Goal: Use online tool/utility: Utilize a website feature to perform a specific function

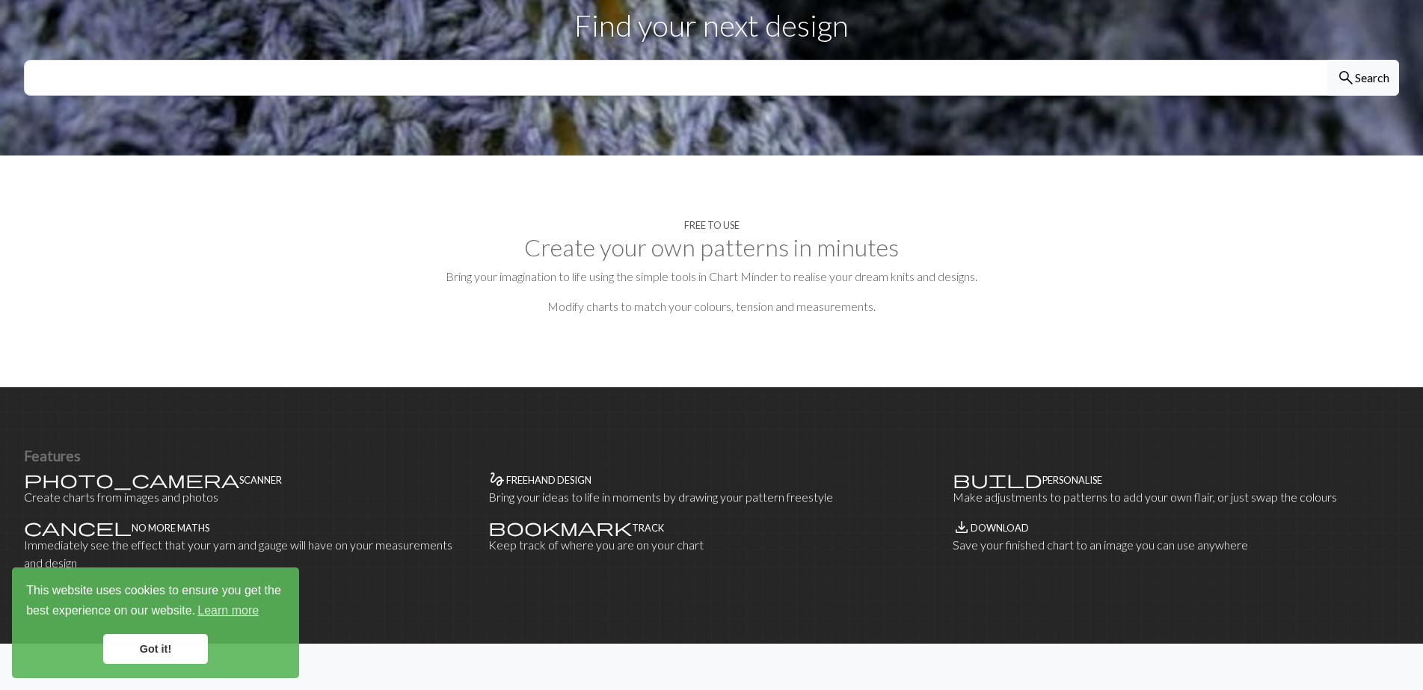
scroll to position [610, 0]
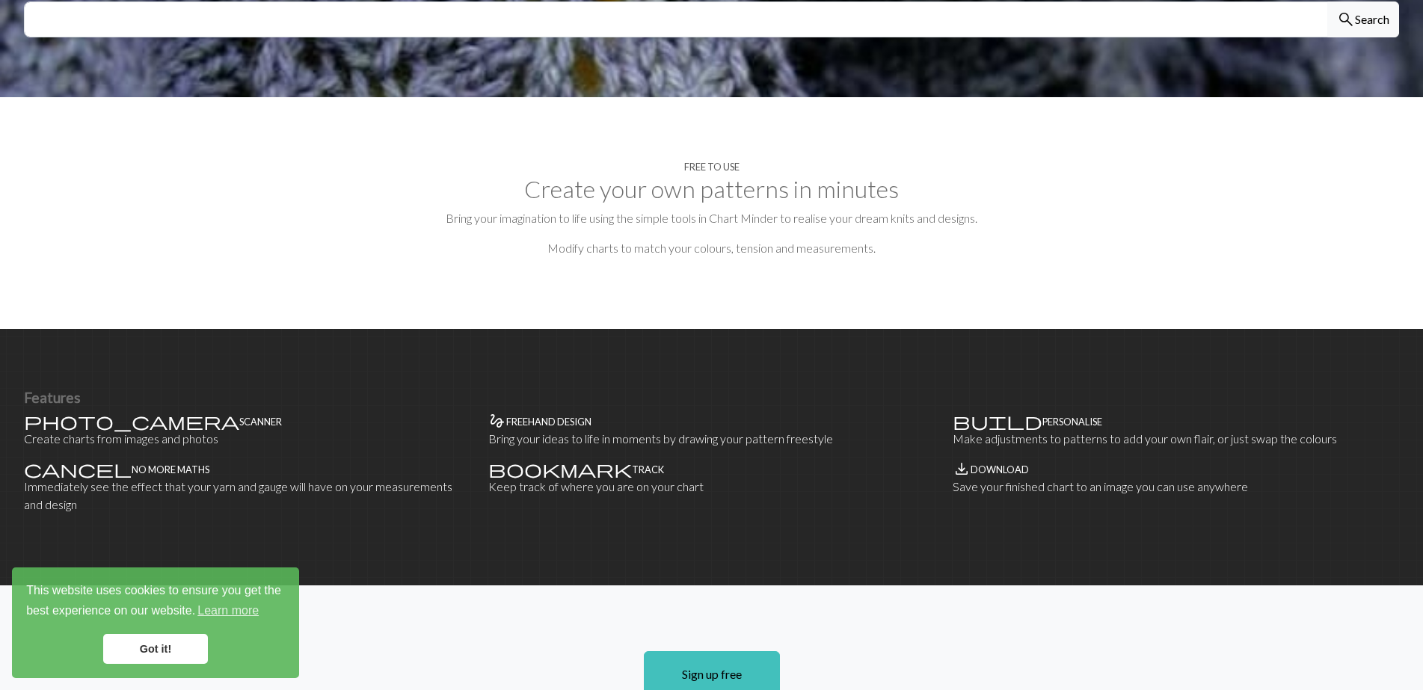
click at [177, 646] on link "Got it!" at bounding box center [155, 649] width 105 height 30
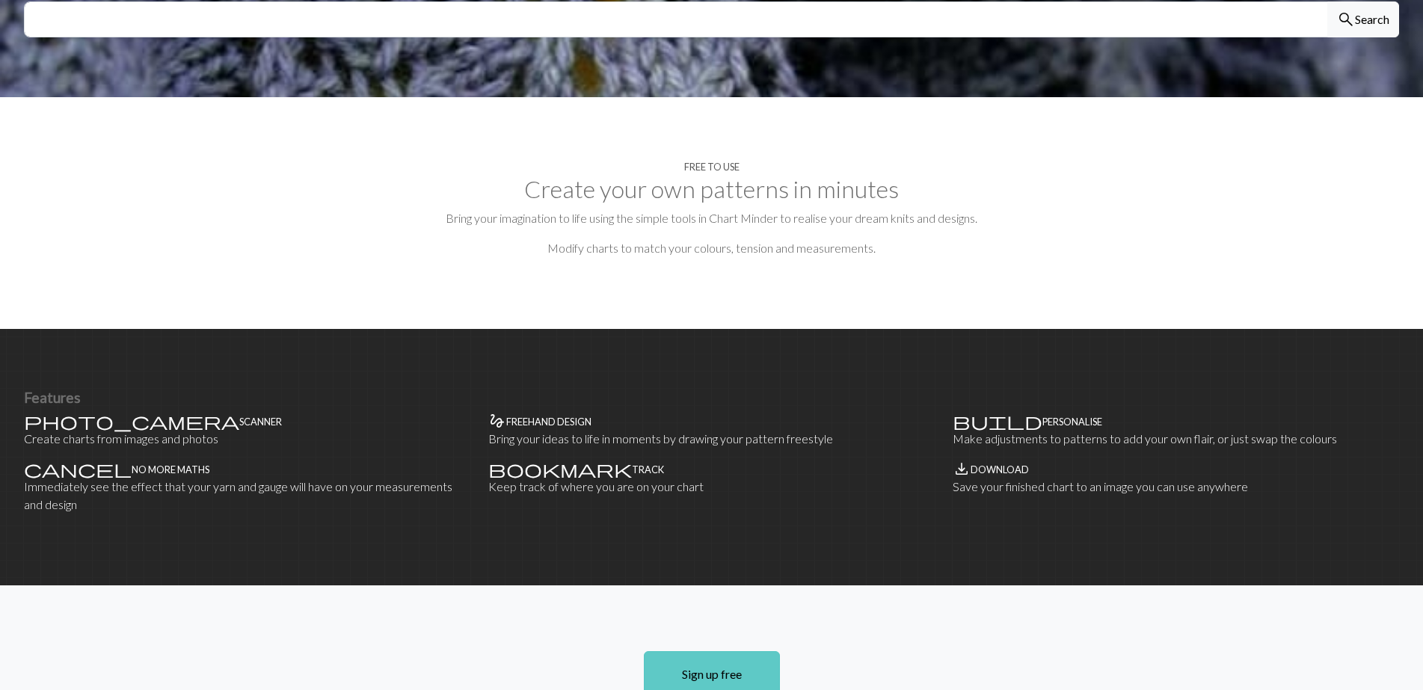
click at [686, 657] on link "Sign up free" at bounding box center [712, 674] width 136 height 46
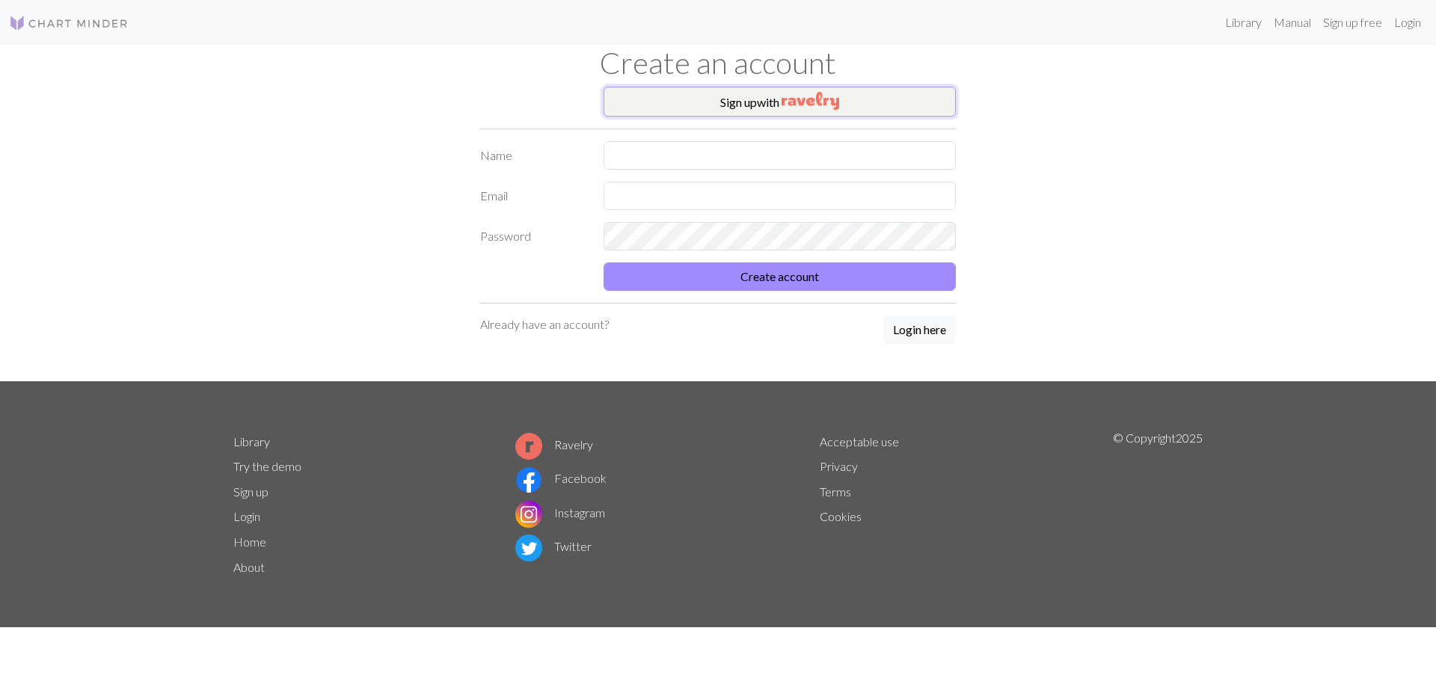
click at [791, 99] on img "button" at bounding box center [810, 101] width 58 height 18
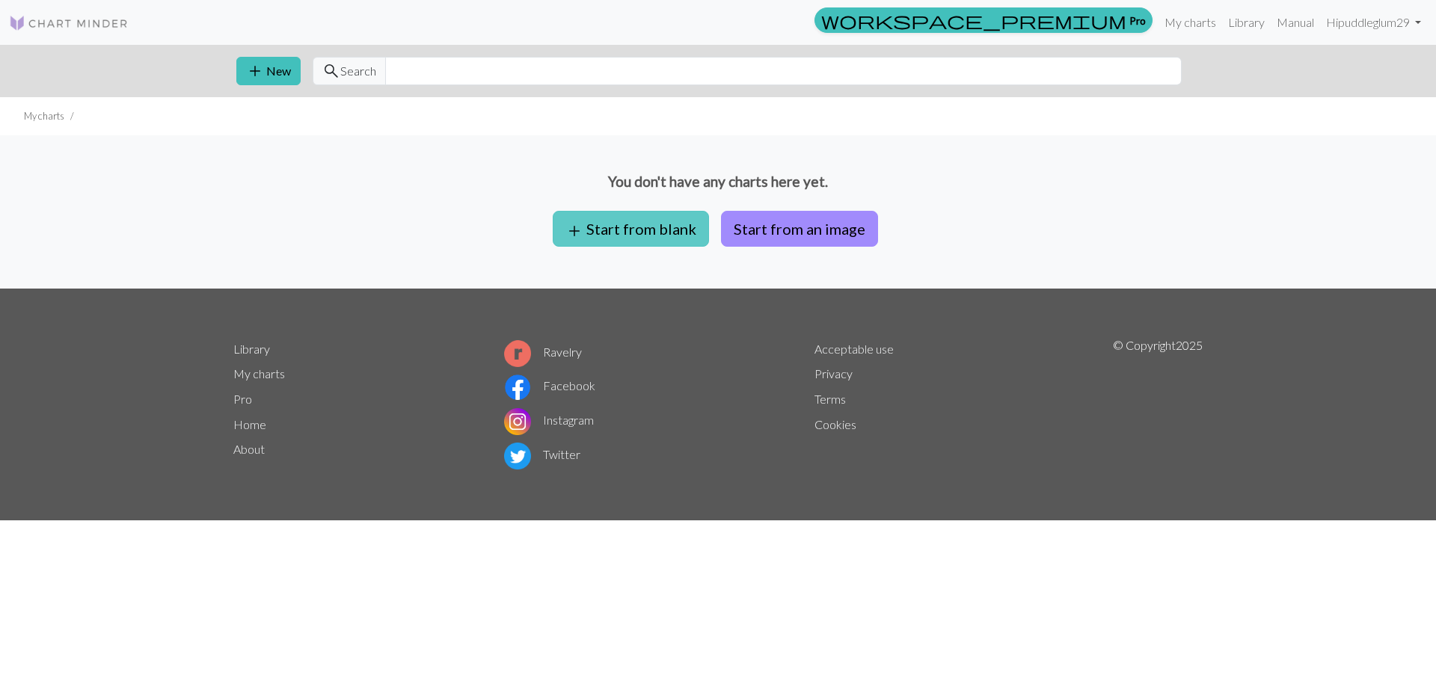
click at [676, 227] on button "add Start from blank" at bounding box center [631, 229] width 156 height 36
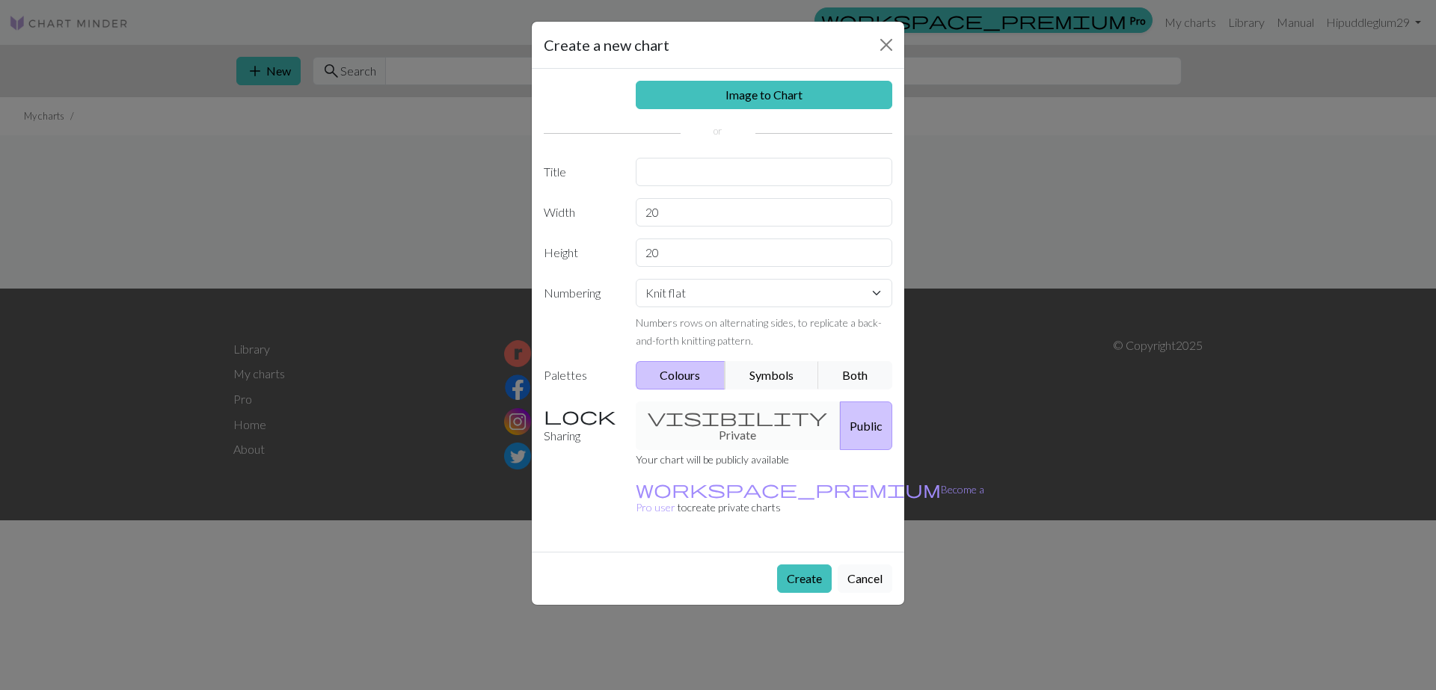
click at [868, 565] on button "Cancel" at bounding box center [864, 579] width 55 height 28
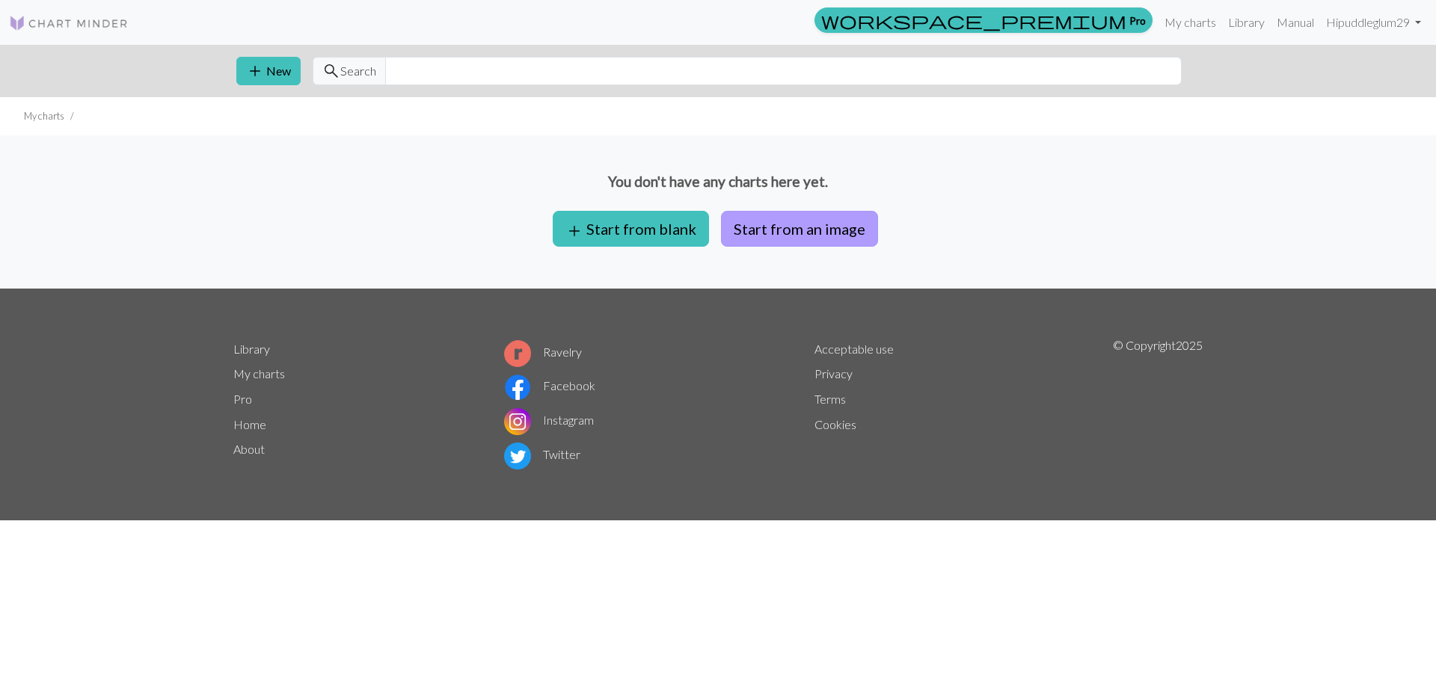
click at [779, 242] on button "Start from an image" at bounding box center [799, 229] width 157 height 36
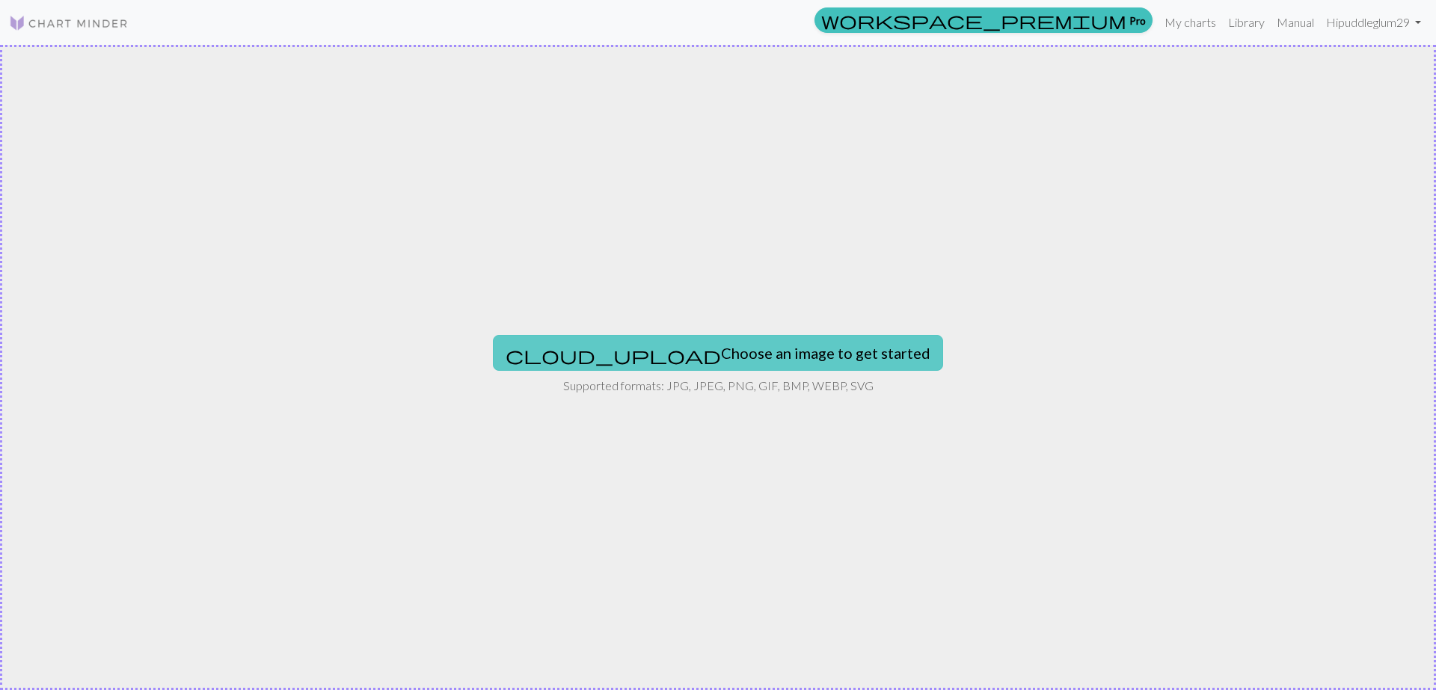
click at [724, 347] on button "cloud_upload Choose an image to get started" at bounding box center [718, 353] width 450 height 36
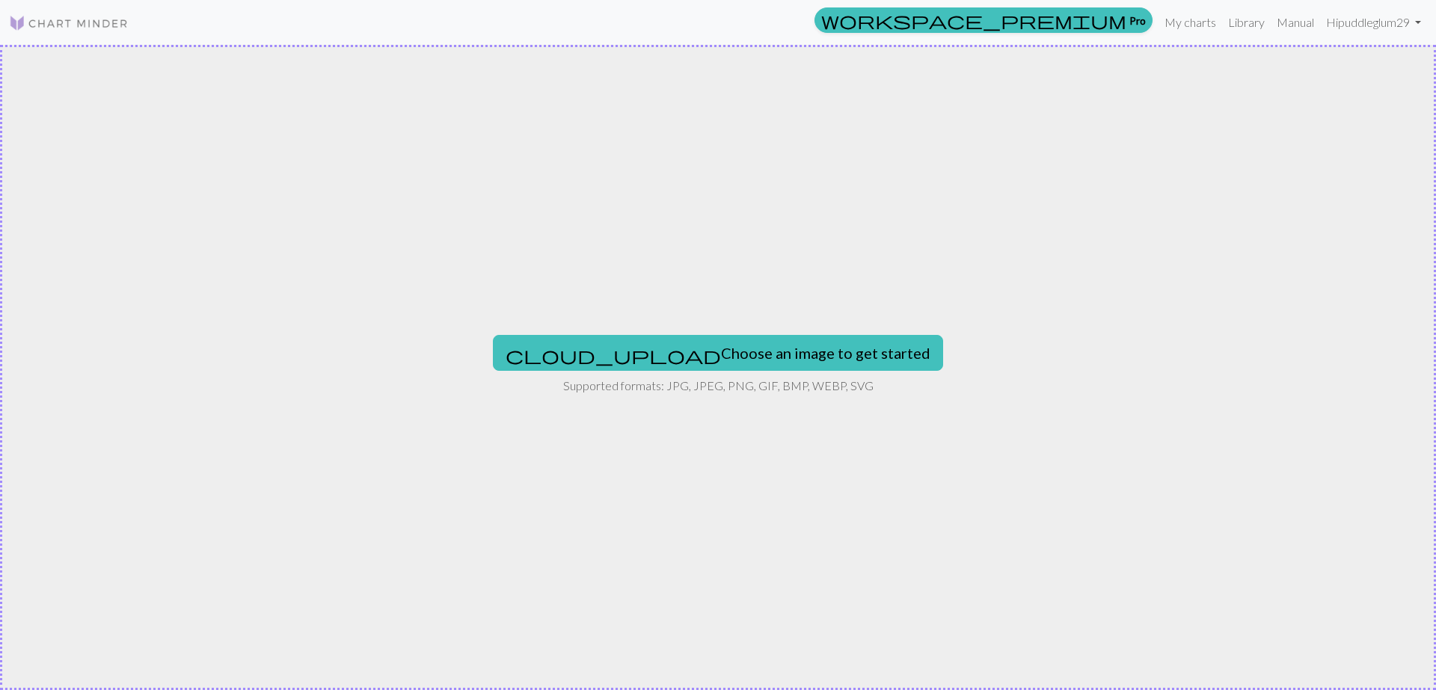
type input "C:\fakepath\IMG_8347.JPG"
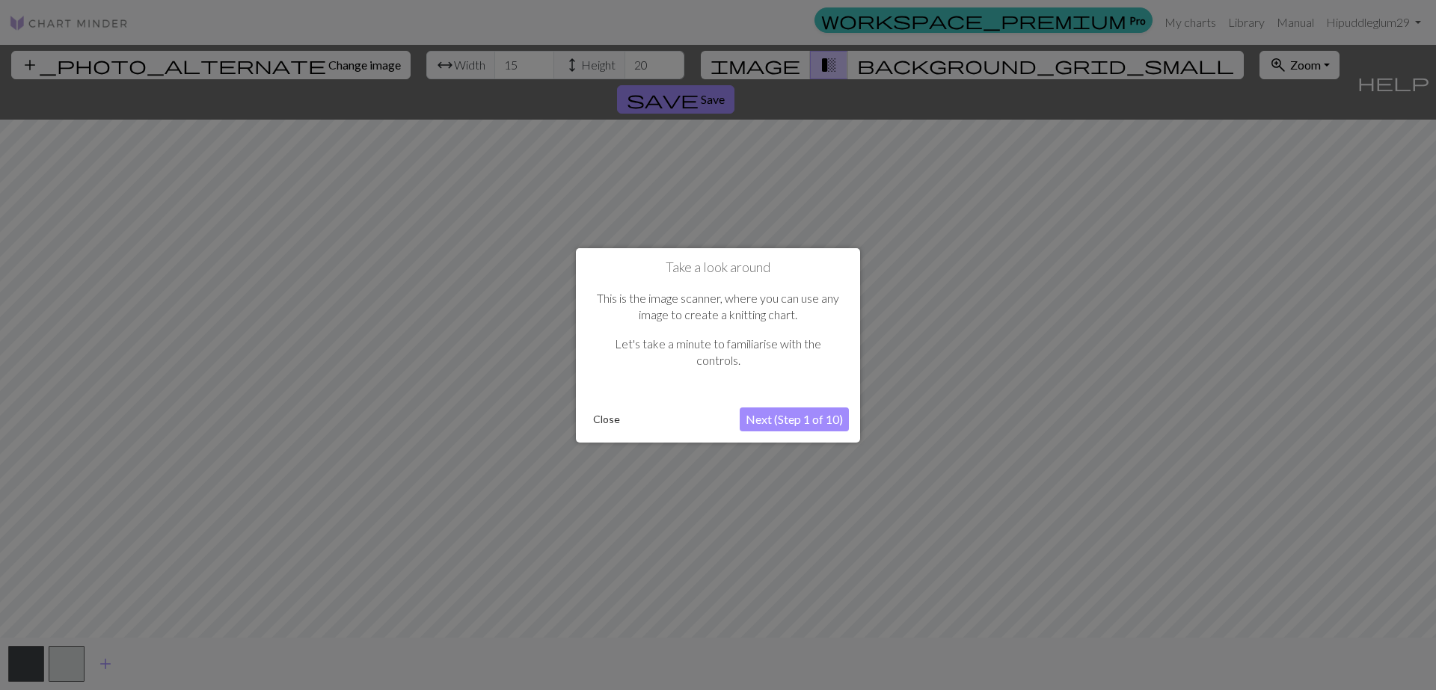
click at [766, 417] on button "Next (Step 1 of 10)" at bounding box center [793, 419] width 109 height 24
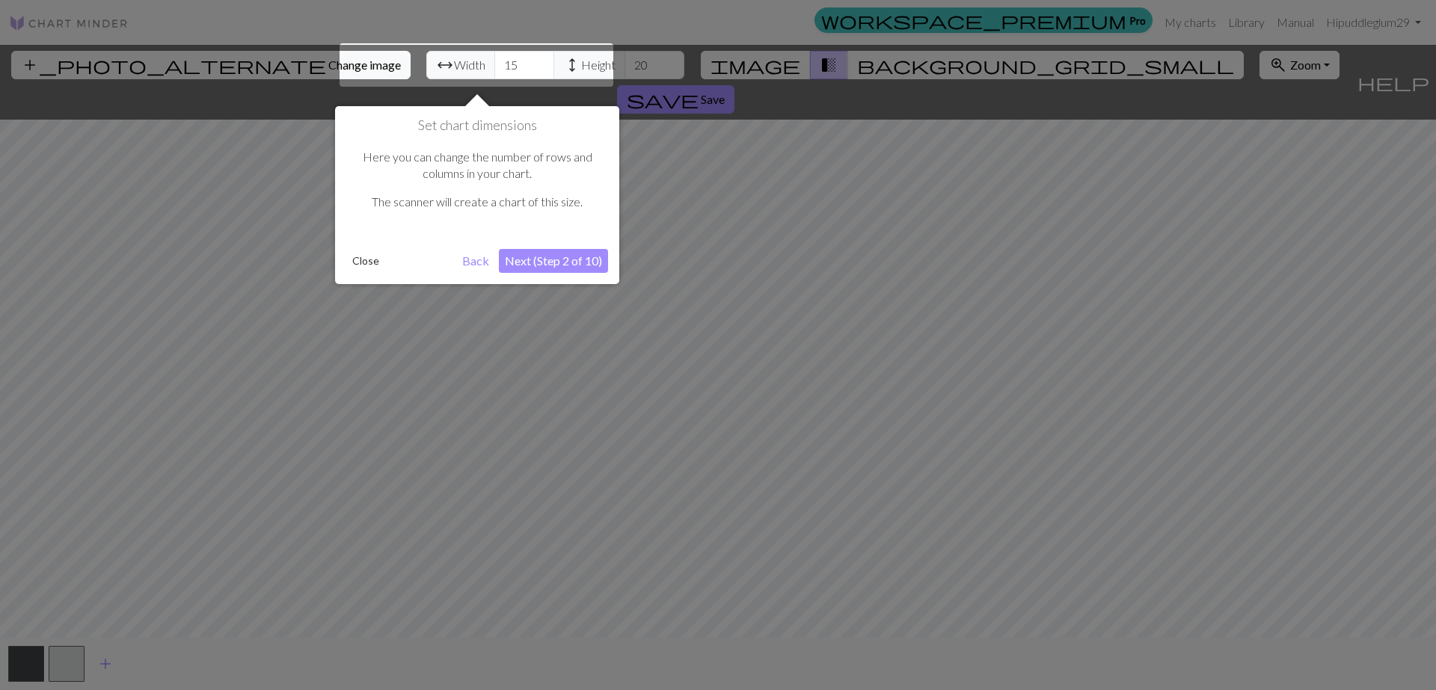
click at [458, 67] on div at bounding box center [476, 64] width 274 height 43
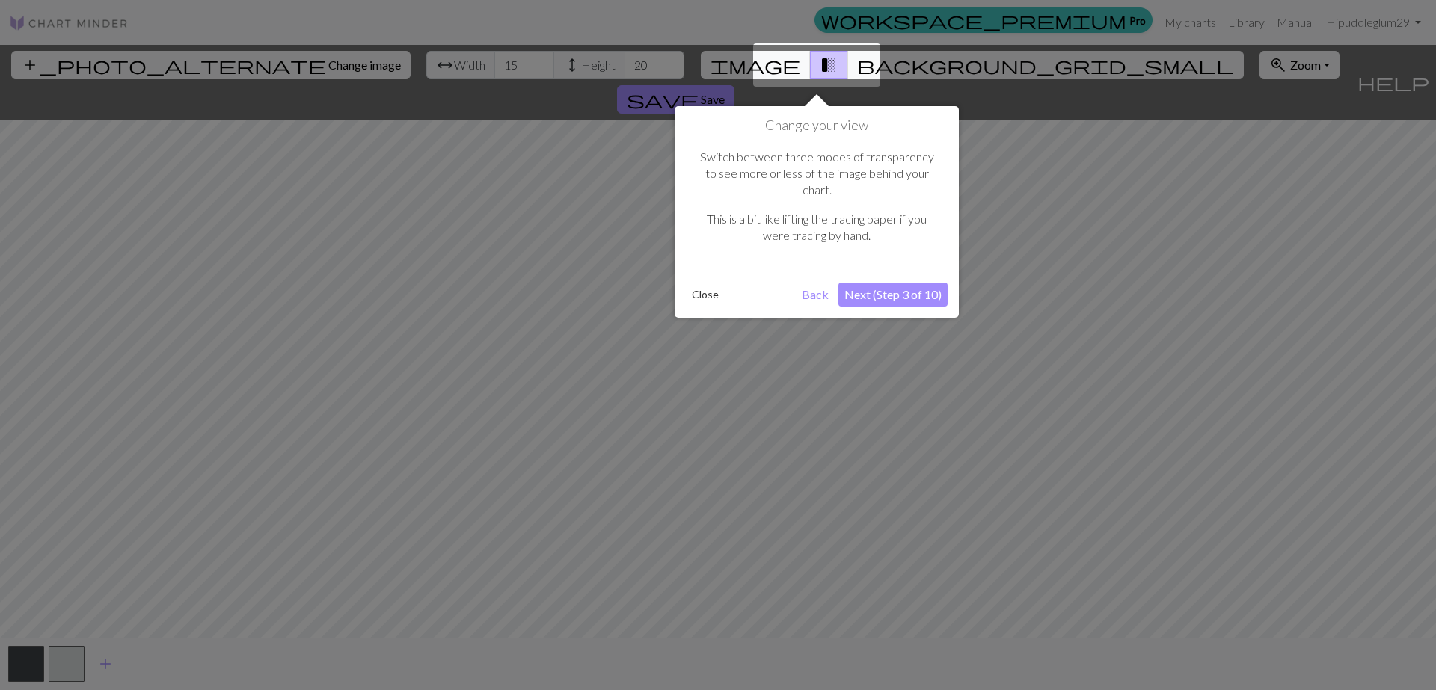
click at [443, 66] on div at bounding box center [718, 345] width 1436 height 690
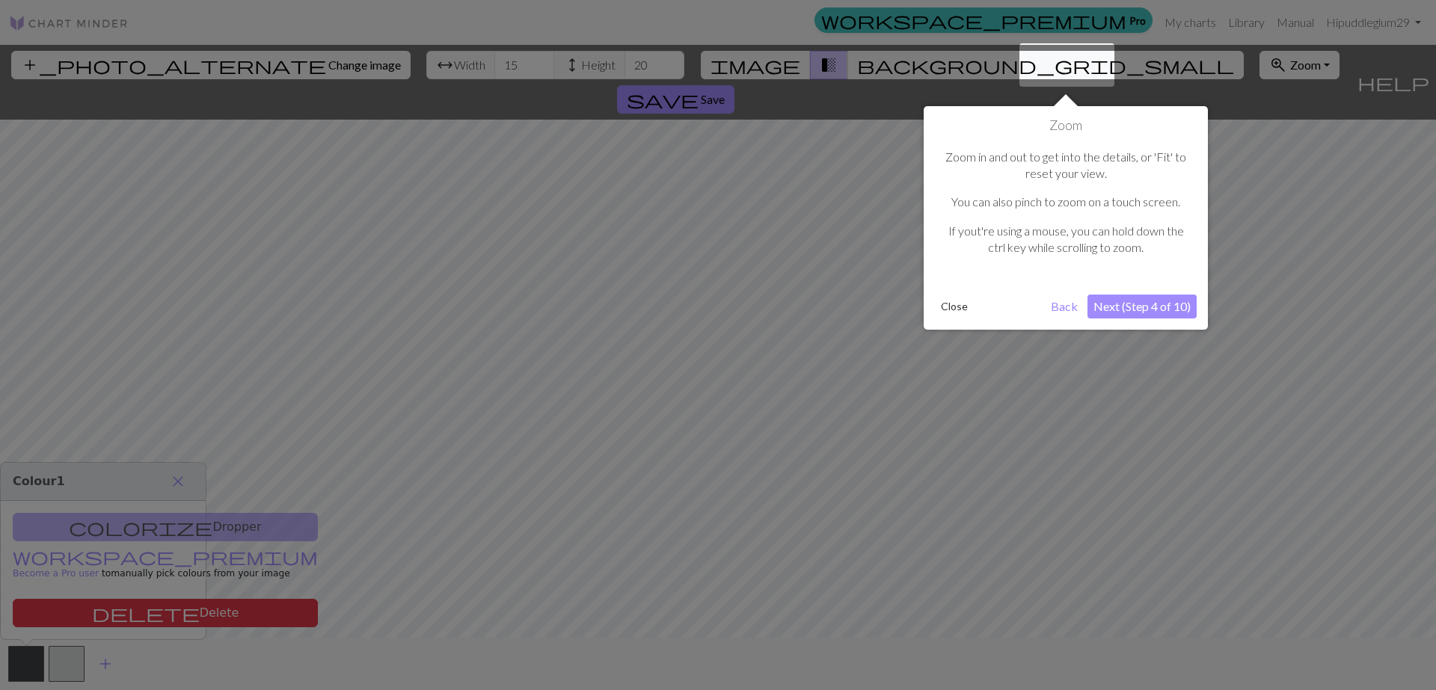
click at [443, 66] on div at bounding box center [718, 345] width 1436 height 690
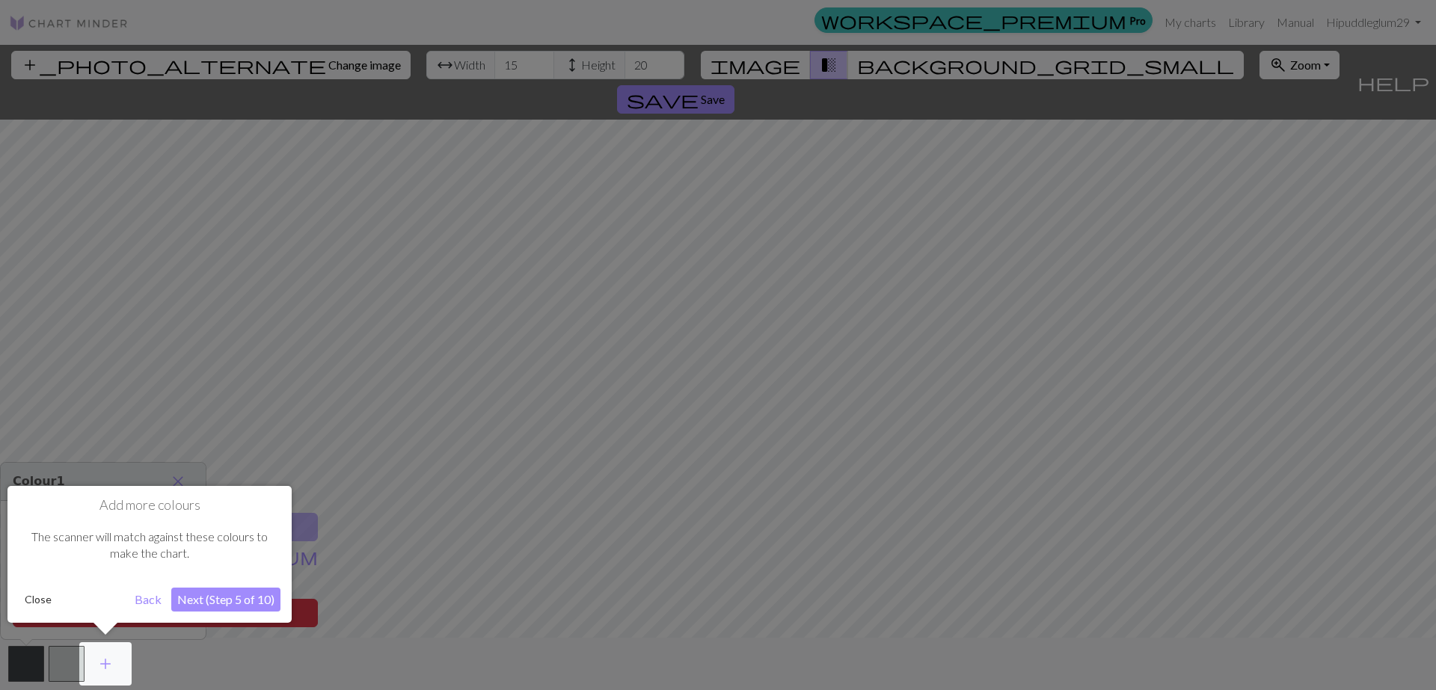
click at [443, 66] on div at bounding box center [718, 345] width 1436 height 690
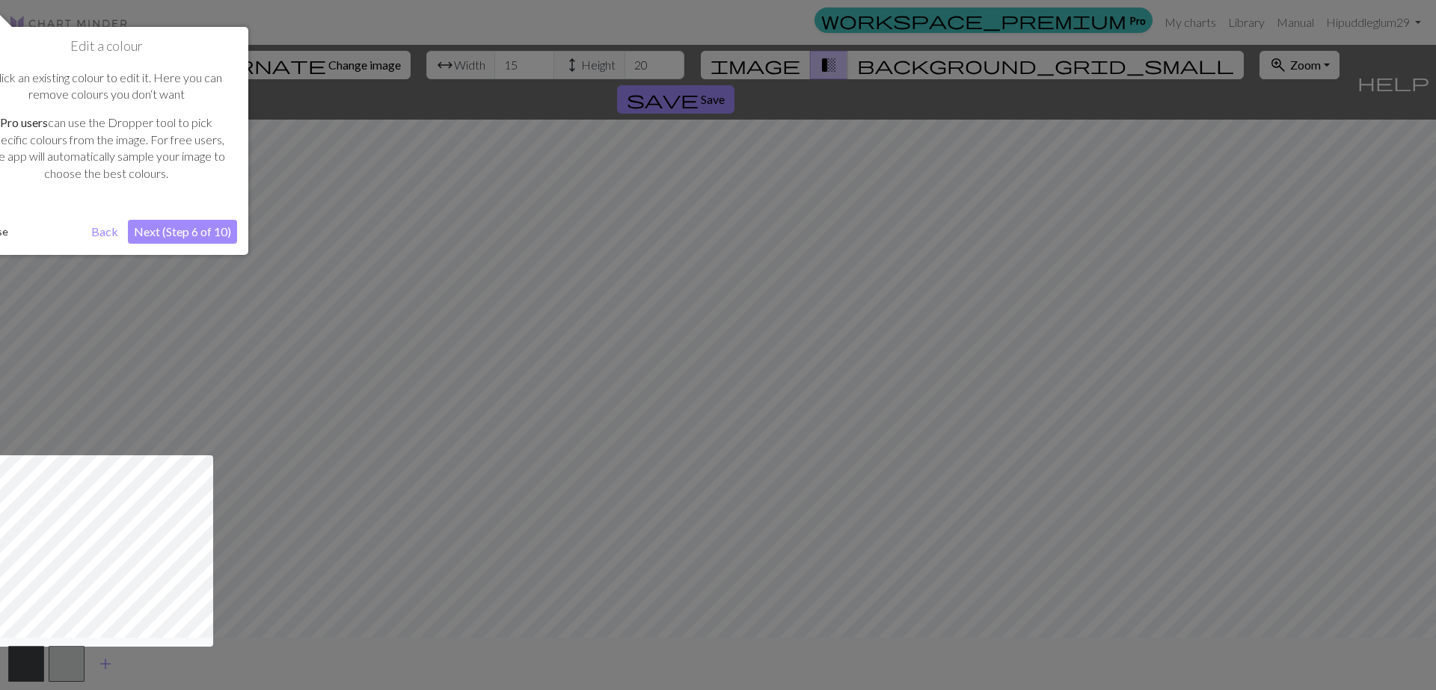
click at [443, 66] on div at bounding box center [718, 345] width 1436 height 690
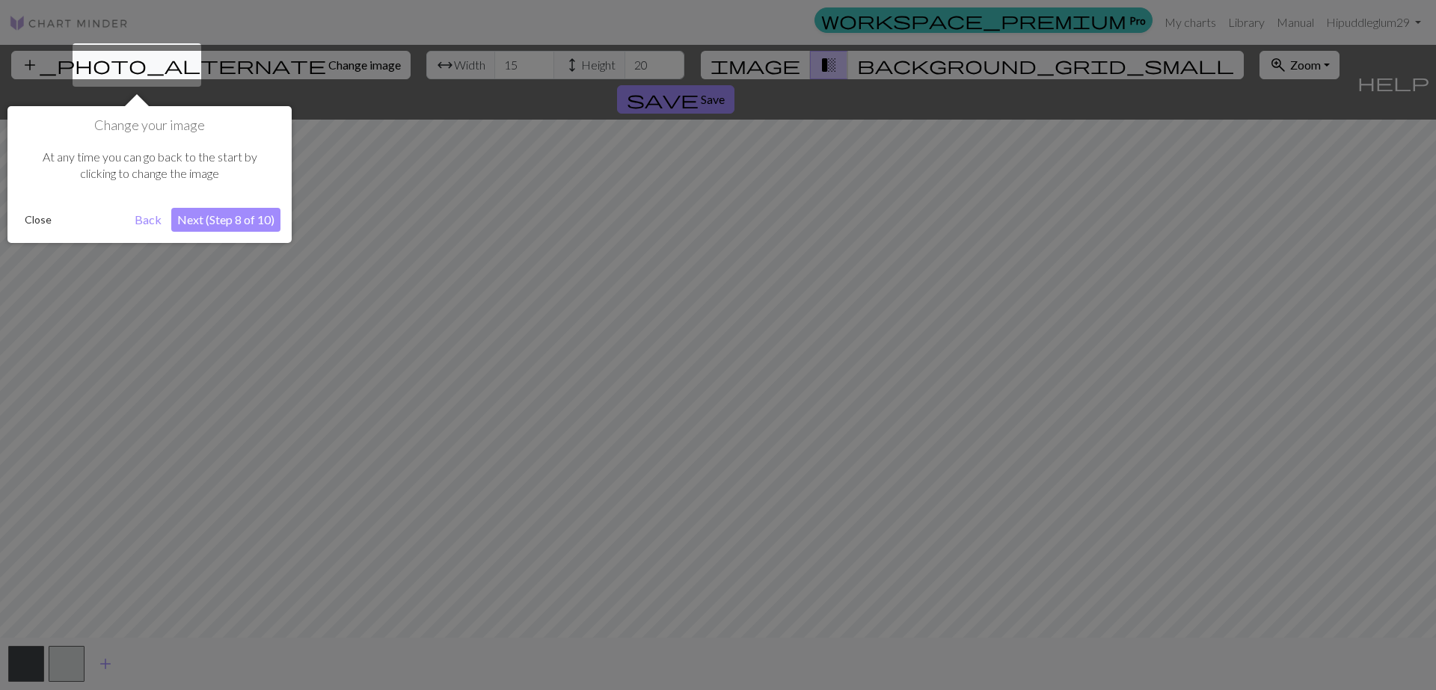
click at [443, 66] on div at bounding box center [718, 345] width 1436 height 690
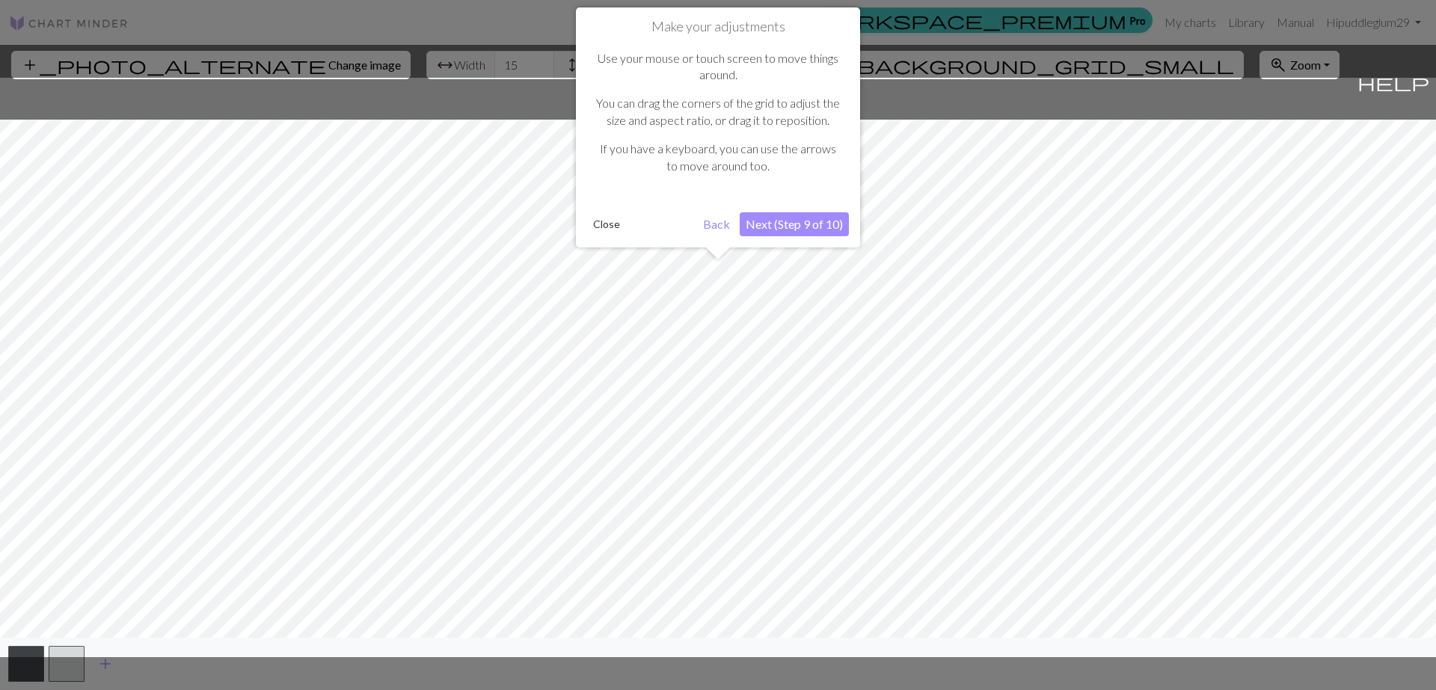
click at [434, 71] on div at bounding box center [718, 345] width 1436 height 690
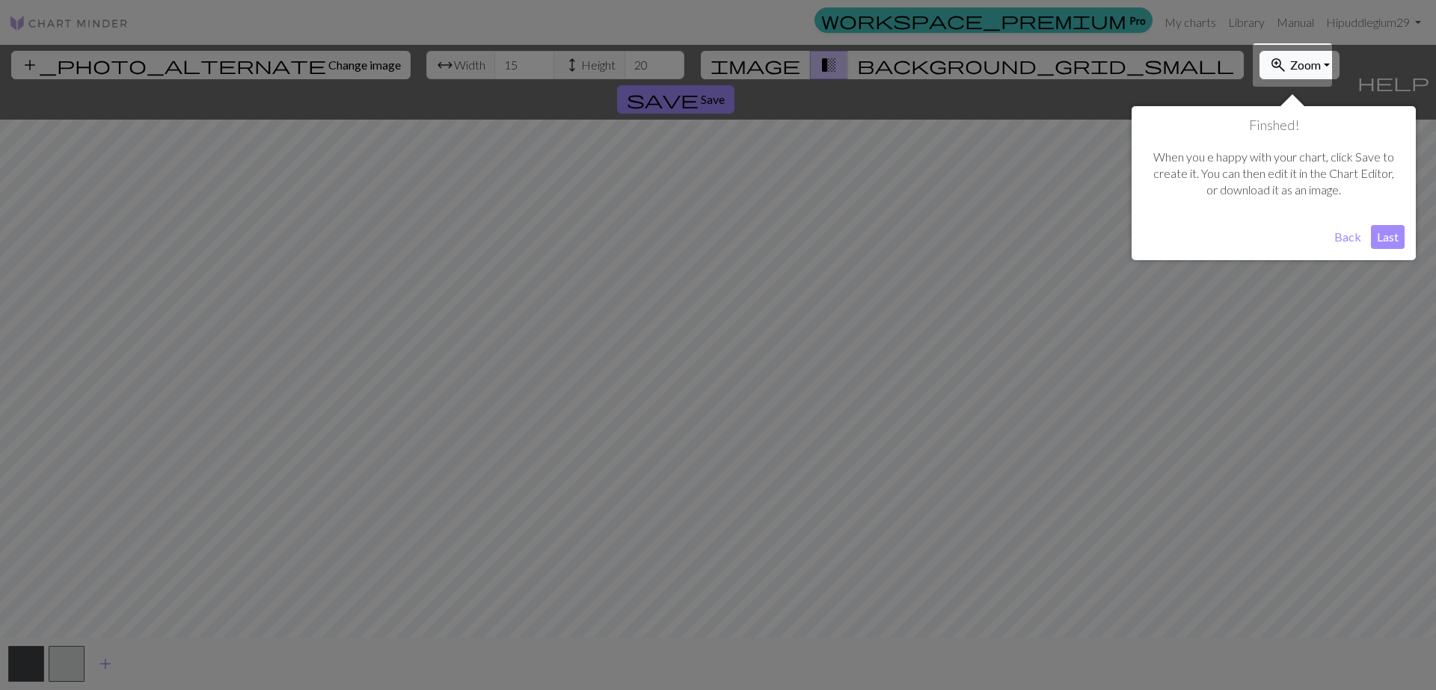
click at [435, 71] on div at bounding box center [718, 345] width 1436 height 690
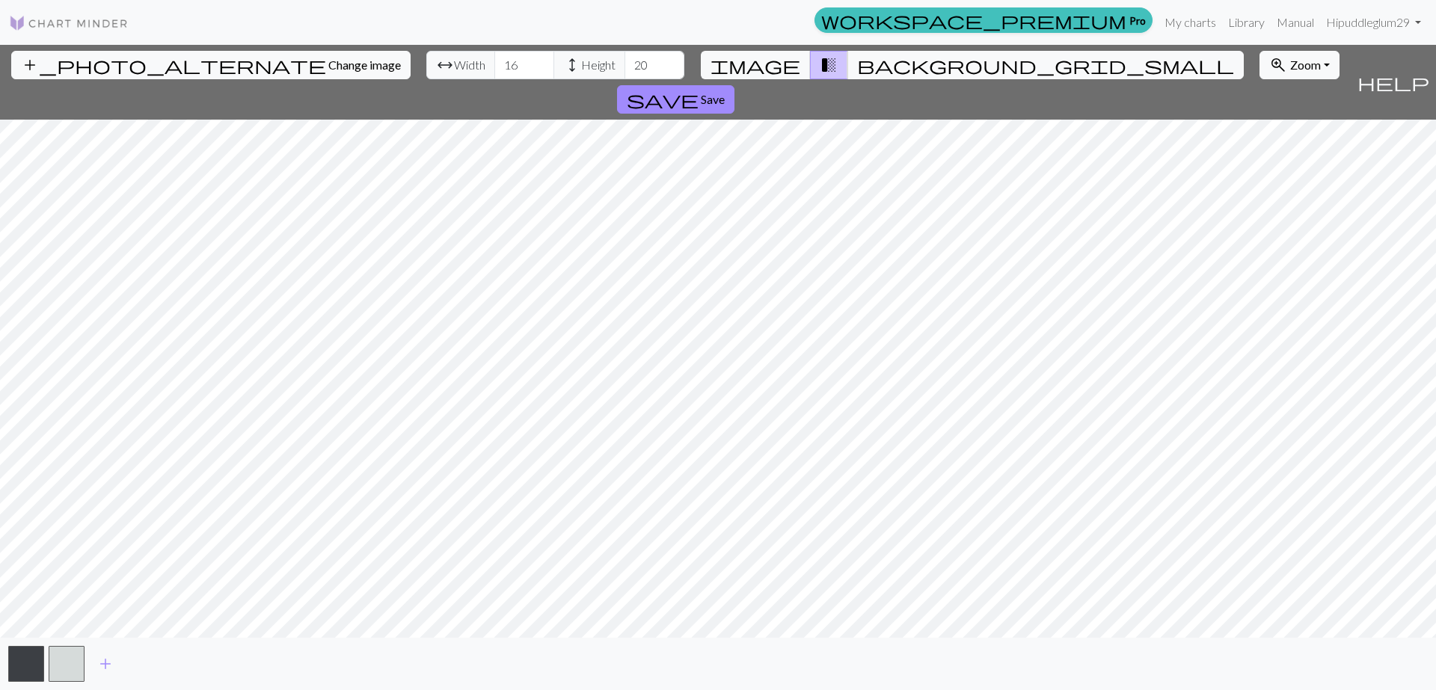
click at [494, 63] on input "16" at bounding box center [524, 65] width 60 height 28
click at [494, 63] on input "17" at bounding box center [524, 65] width 60 height 28
click at [494, 63] on input "18" at bounding box center [524, 65] width 60 height 28
click at [494, 63] on input "19" at bounding box center [524, 65] width 60 height 28
click at [494, 63] on input "20" at bounding box center [524, 65] width 60 height 28
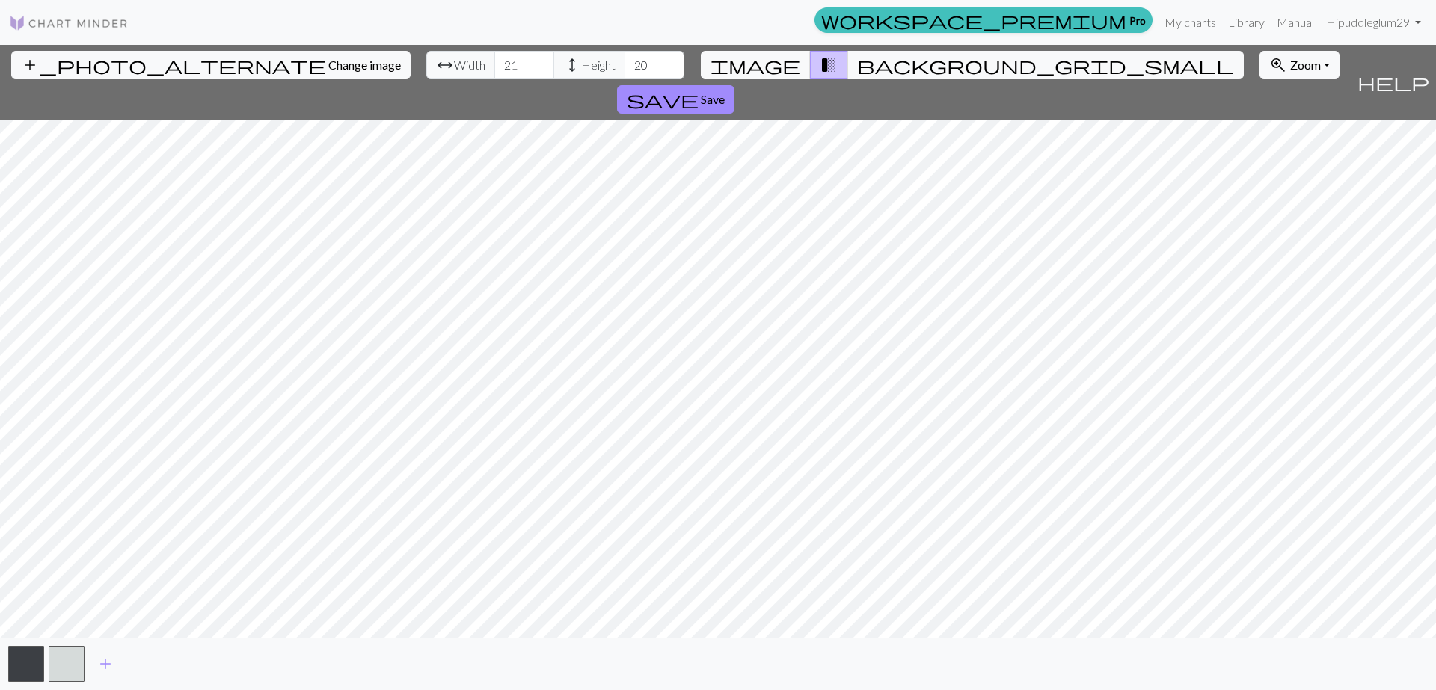
click at [494, 63] on input "21" at bounding box center [524, 65] width 60 height 28
click at [494, 63] on input "22" at bounding box center [524, 65] width 60 height 28
click at [494, 63] on input "23" at bounding box center [524, 65] width 60 height 28
click at [494, 63] on input "24" at bounding box center [524, 65] width 60 height 28
click at [494, 63] on input "40" at bounding box center [524, 65] width 60 height 28
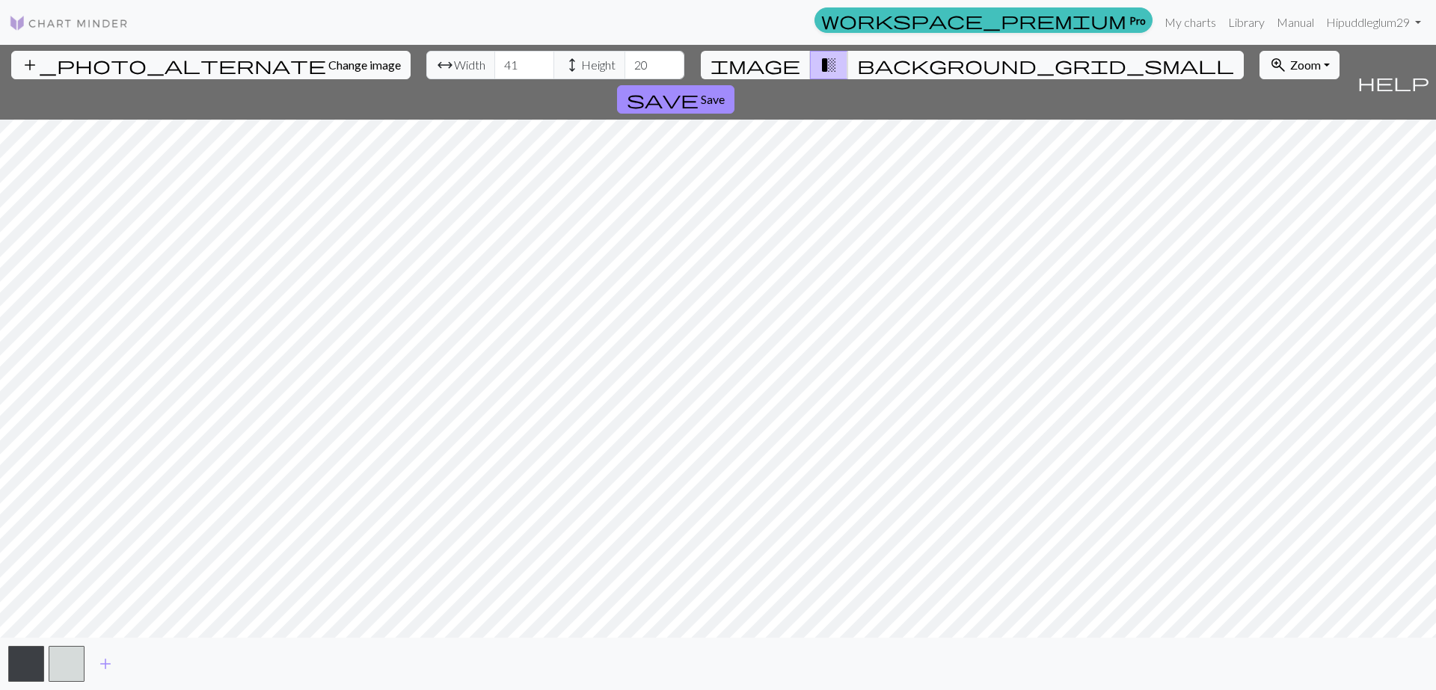
click at [494, 63] on input "41" at bounding box center [524, 65] width 60 height 28
click at [494, 63] on input "42" at bounding box center [524, 65] width 60 height 28
click at [494, 65] on input "41" at bounding box center [524, 65] width 60 height 28
click at [494, 65] on input "40" at bounding box center [524, 65] width 60 height 28
click at [494, 65] on input "39" at bounding box center [524, 65] width 60 height 28
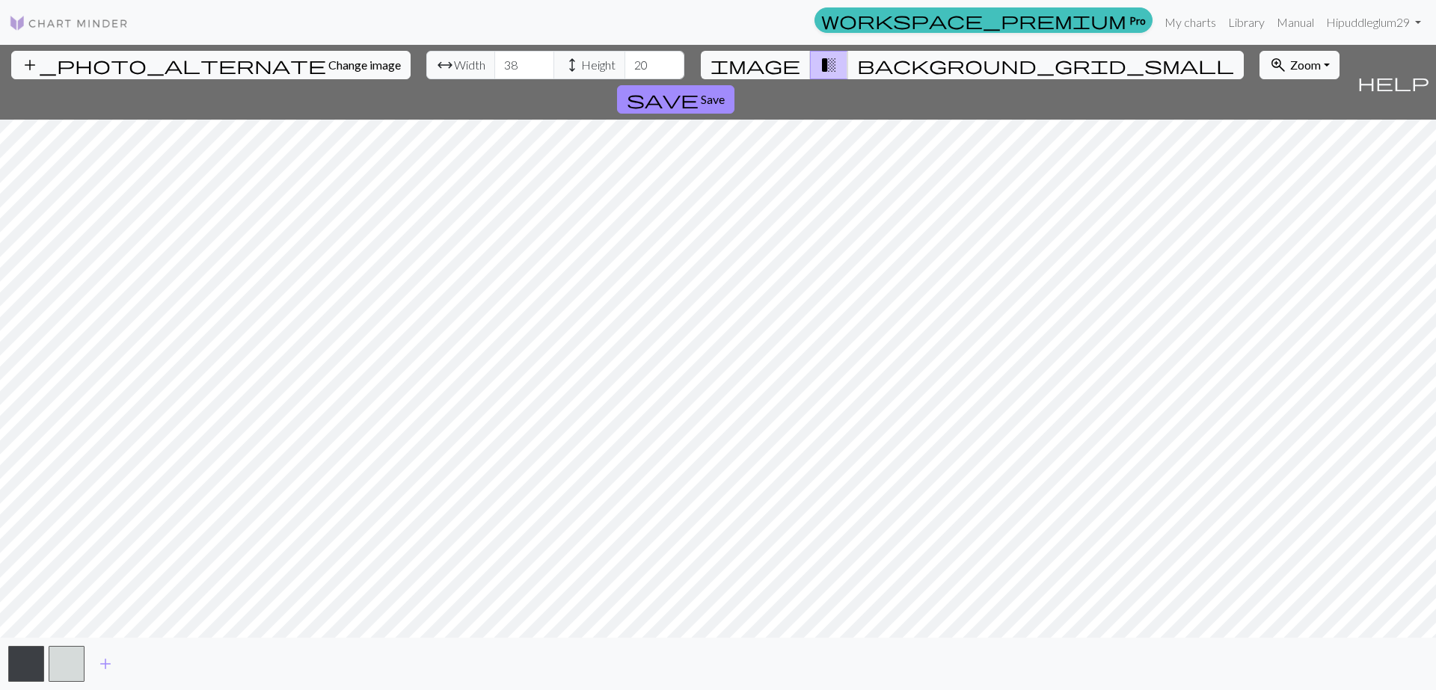
click at [494, 65] on input "38" at bounding box center [524, 65] width 60 height 28
click at [494, 65] on input "37" at bounding box center [524, 65] width 60 height 28
click at [494, 62] on input "38" at bounding box center [524, 65] width 60 height 28
click at [494, 62] on input "39" at bounding box center [524, 65] width 60 height 28
click at [494, 62] on input "40" at bounding box center [524, 65] width 60 height 28
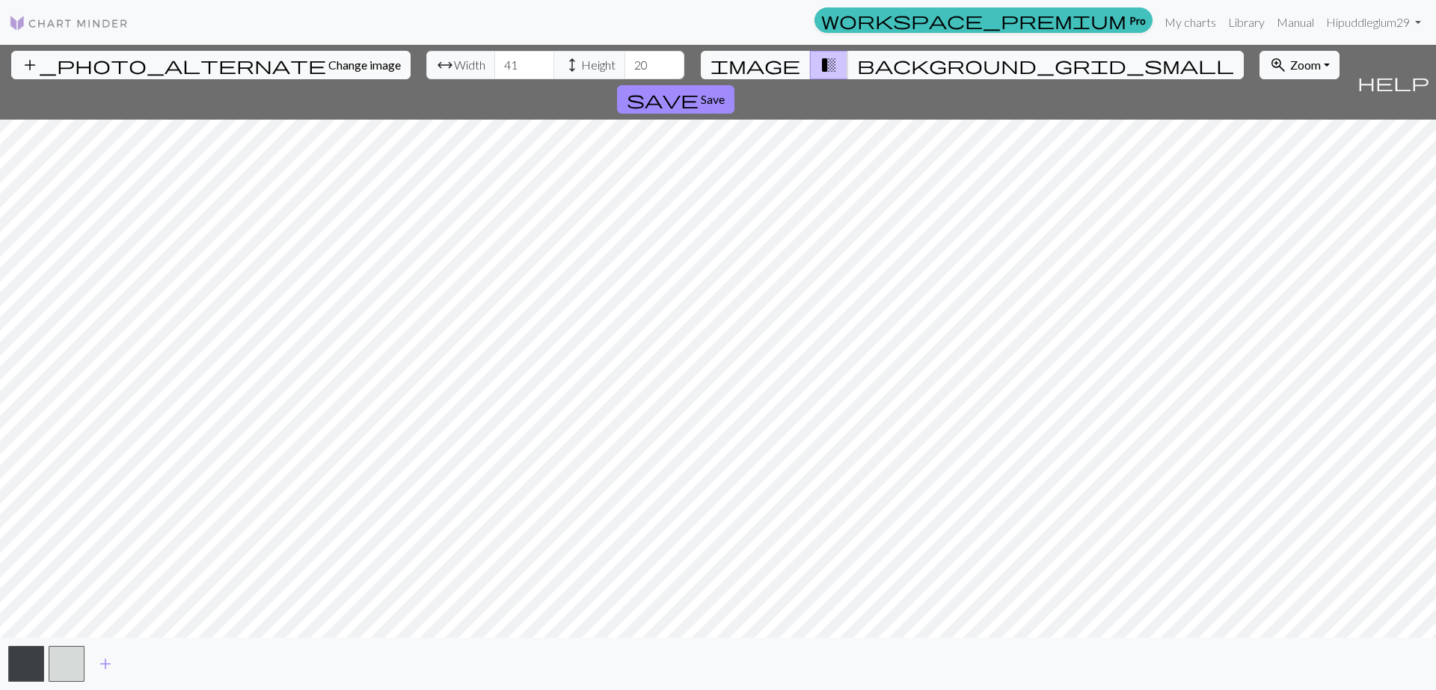
click at [494, 62] on input "41" at bounding box center [524, 65] width 60 height 28
click at [494, 62] on input "42" at bounding box center [524, 65] width 60 height 28
click at [494, 62] on input "43" at bounding box center [524, 65] width 60 height 28
click at [494, 62] on input "44" at bounding box center [524, 65] width 60 height 28
click at [494, 62] on input "45" at bounding box center [524, 65] width 60 height 28
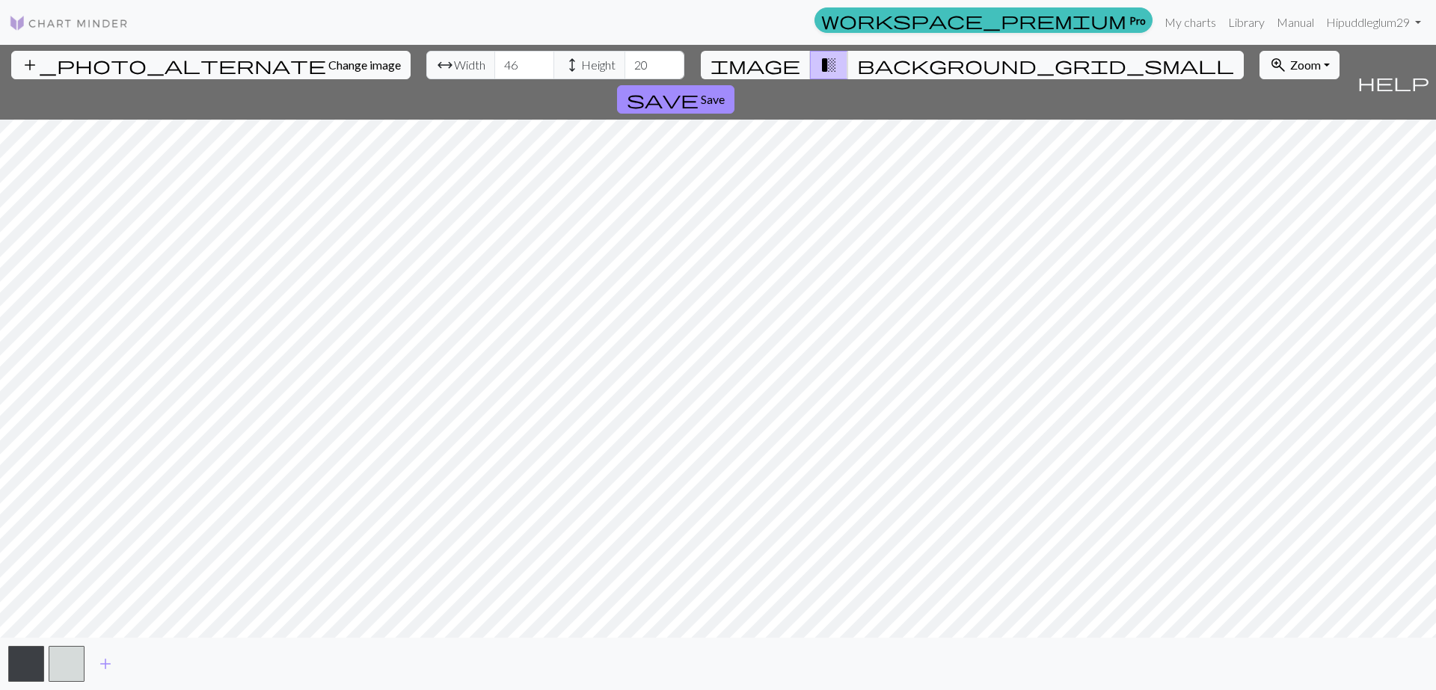
click at [494, 62] on input "46" at bounding box center [524, 65] width 60 height 28
type input "47"
click at [494, 62] on input "47" at bounding box center [524, 65] width 60 height 28
drag, startPoint x: 573, startPoint y: 68, endPoint x: 553, endPoint y: 70, distance: 20.3
click at [624, 70] on input "20" at bounding box center [654, 65] width 60 height 28
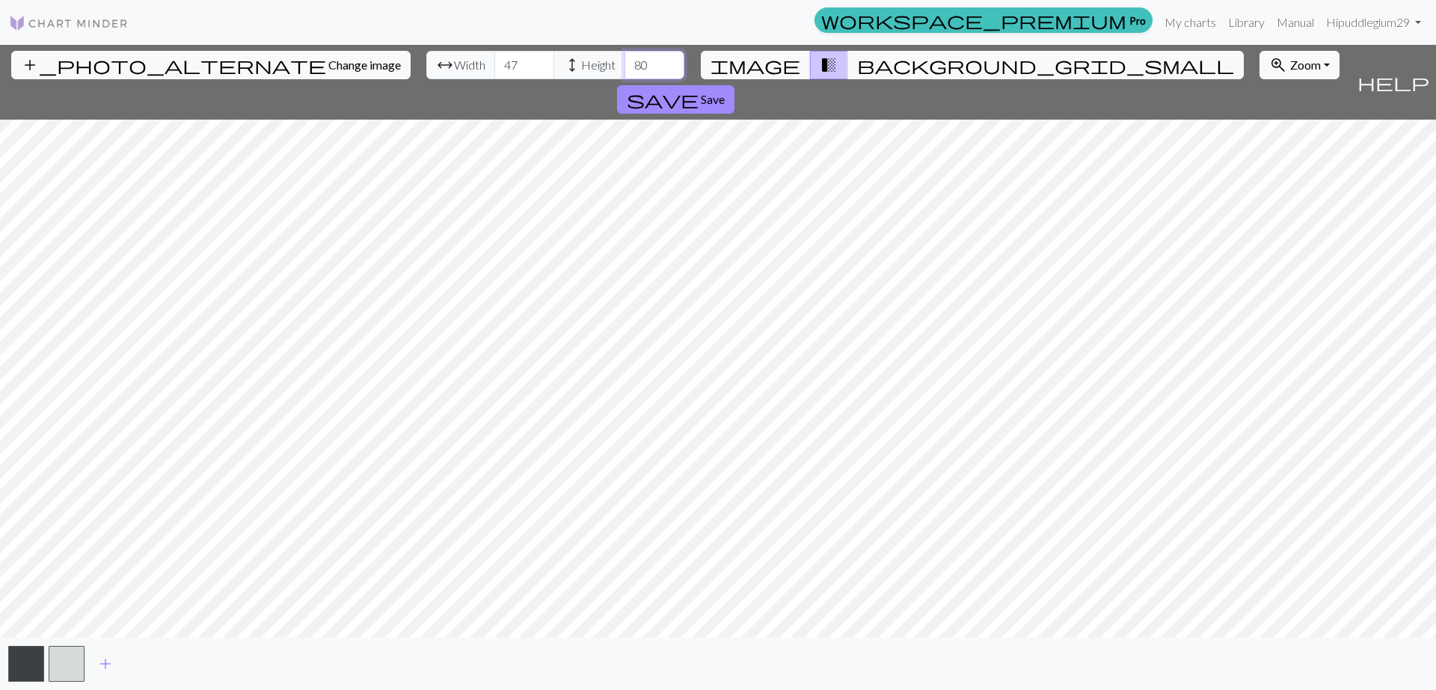
type input "80"
click at [819, 67] on span "transition_fade" at bounding box center [828, 65] width 18 height 21
click at [857, 69] on span "background_grid_small" at bounding box center [1045, 65] width 377 height 21
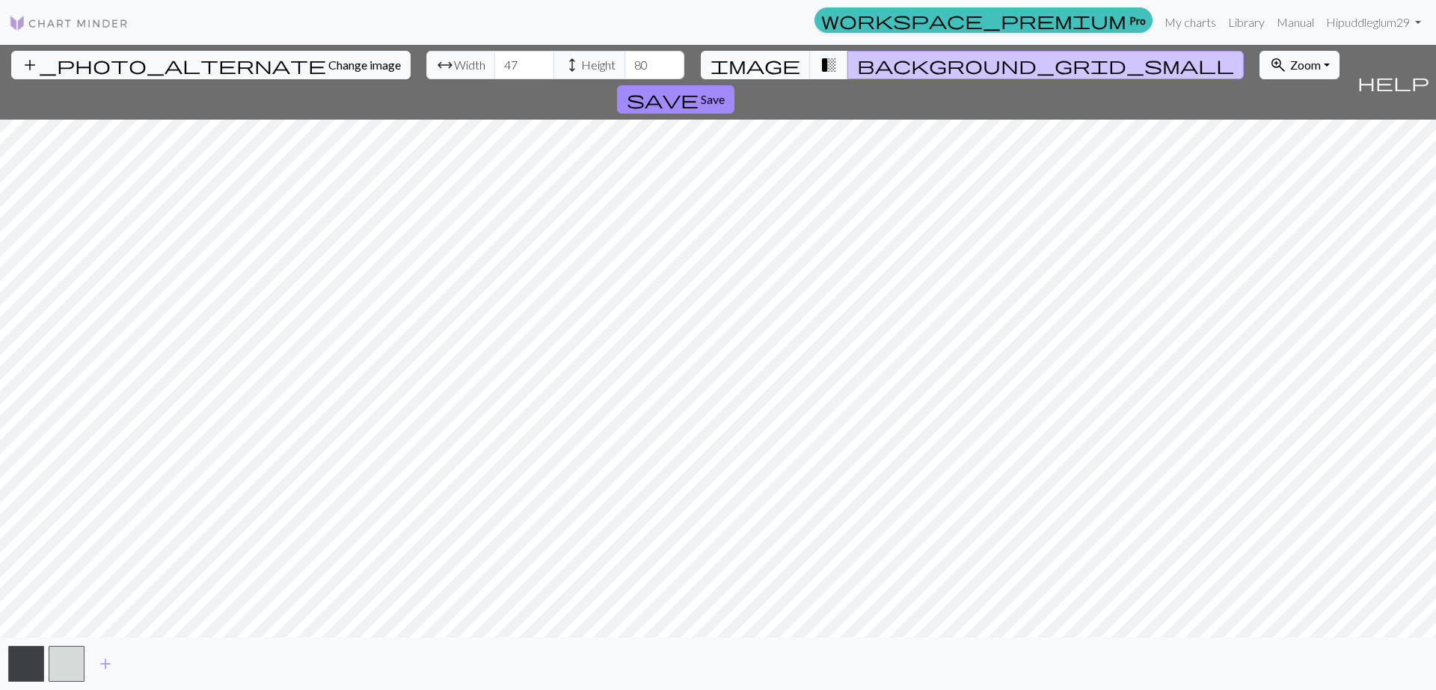
click at [1259, 67] on button "zoom_in Zoom Zoom" at bounding box center [1299, 65] width 80 height 28
